Goal: Task Accomplishment & Management: Manage account settings

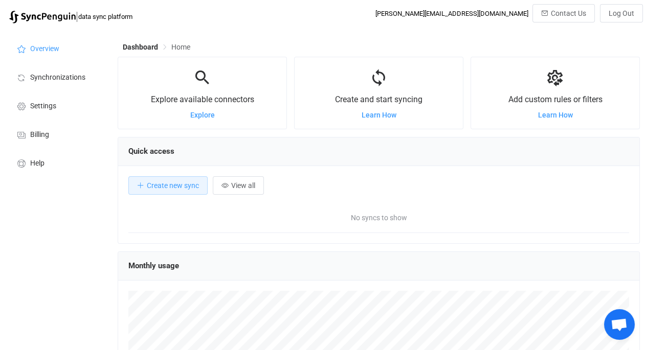
scroll to position [198, 522]
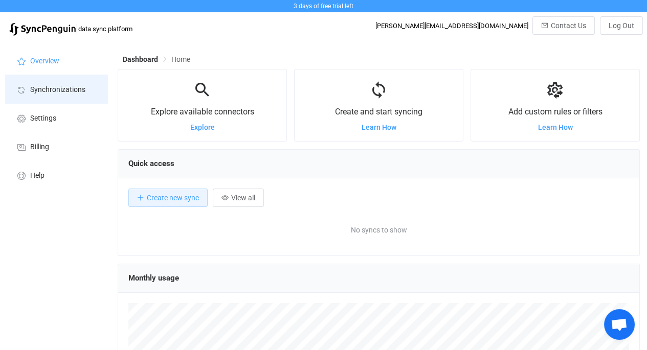
click at [47, 88] on span "Synchronizations" at bounding box center [57, 90] width 55 height 8
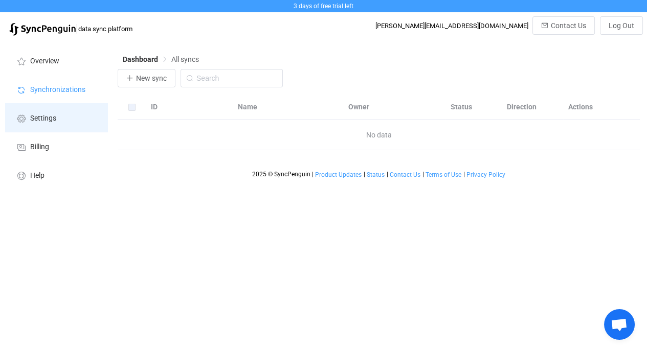
click at [49, 120] on span "Settings" at bounding box center [43, 119] width 26 height 8
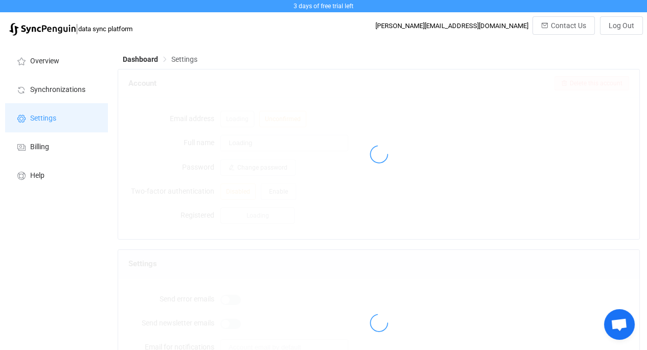
type input "[PERSON_NAME]"
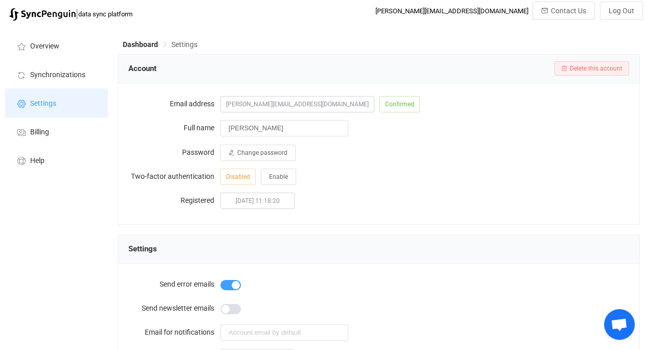
scroll to position [8, 0]
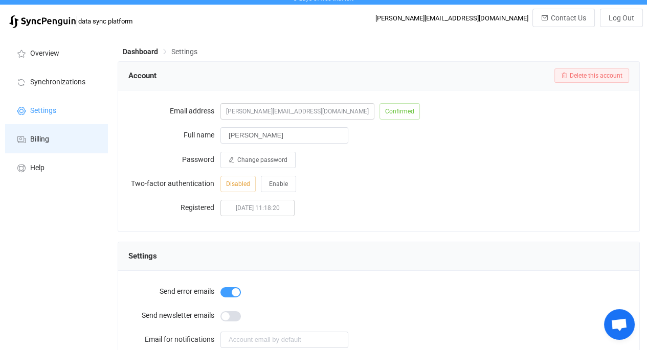
click at [38, 135] on span "Billing" at bounding box center [39, 139] width 19 height 8
